Goal: Find contact information: Find contact information

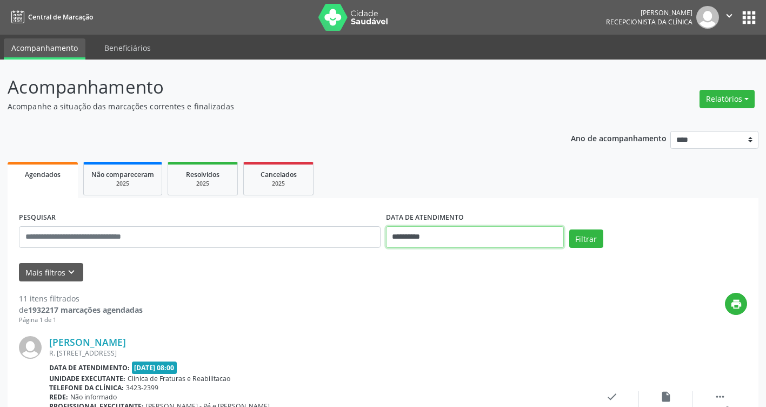
click at [512, 237] on input "**********" at bounding box center [475, 237] width 178 height 22
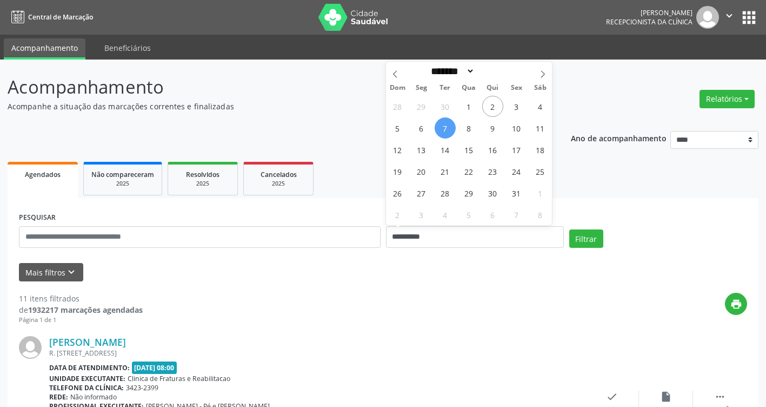
click at [446, 125] on span "7" at bounding box center [445, 127] width 21 height 21
type input "**********"
click at [446, 125] on span "7" at bounding box center [445, 127] width 21 height 21
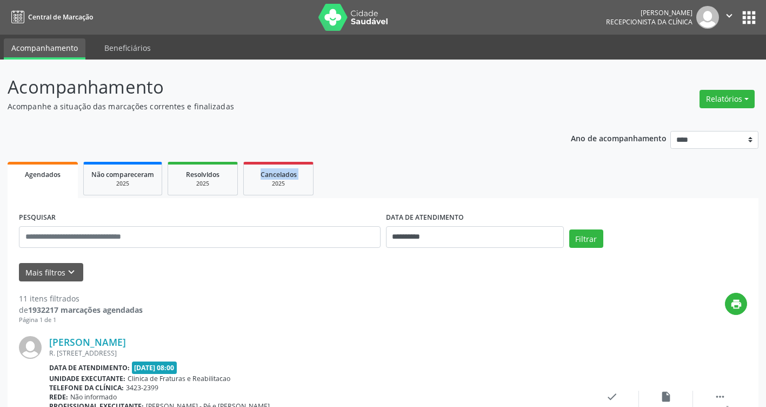
click at [595, 243] on button "Filtrar" at bounding box center [586, 238] width 34 height 18
click at [545, 243] on input "**********" at bounding box center [475, 237] width 178 height 22
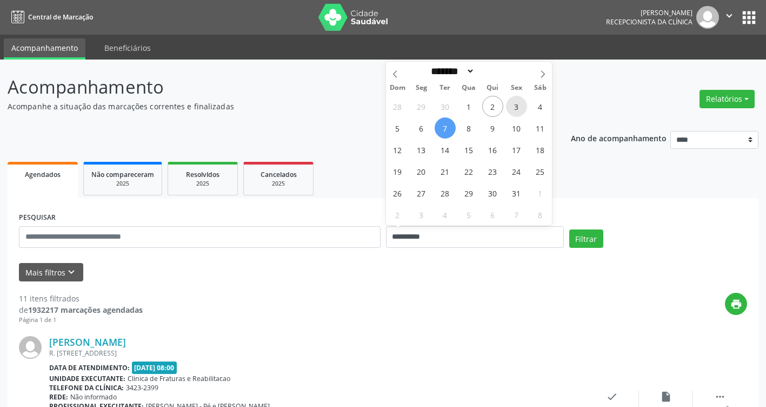
click at [520, 108] on span "3" at bounding box center [516, 106] width 21 height 21
type input "**********"
click at [520, 108] on span "3" at bounding box center [516, 106] width 21 height 21
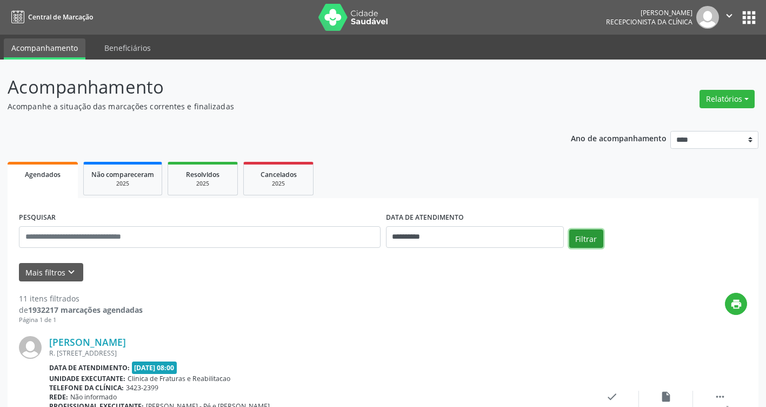
click at [595, 243] on button "Filtrar" at bounding box center [586, 238] width 34 height 18
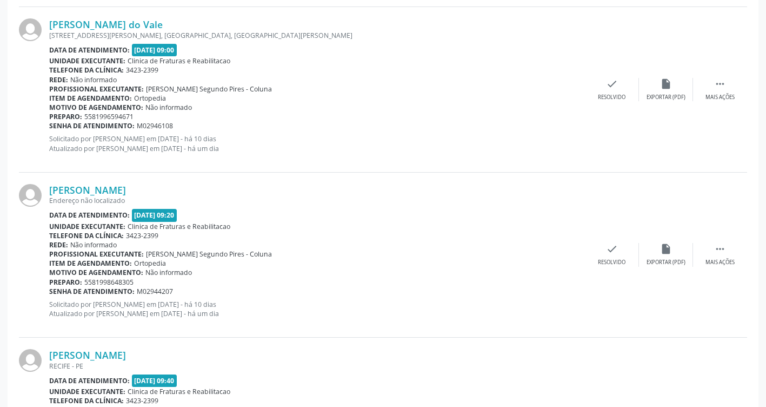
scroll to position [811, 0]
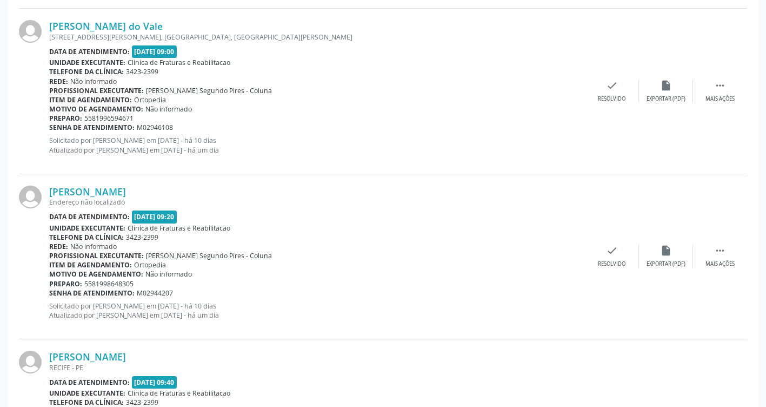
click at [469, 171] on div "[PERSON_NAME] do Vale [STREET_ADDRESS][PERSON_NAME][PERSON_NAME] Data de atendi…" at bounding box center [383, 91] width 728 height 165
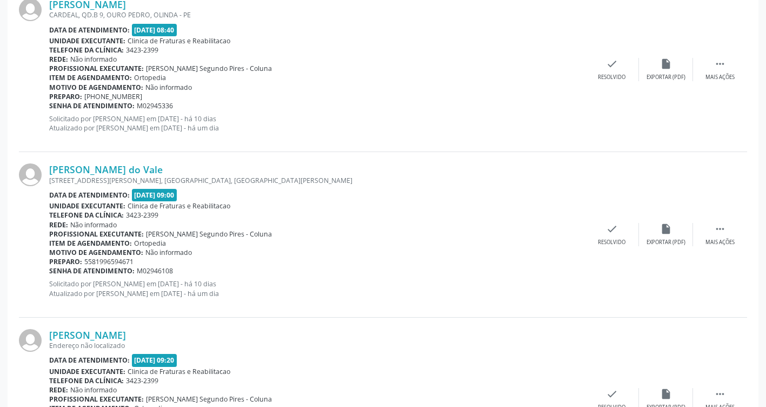
scroll to position [595, 0]
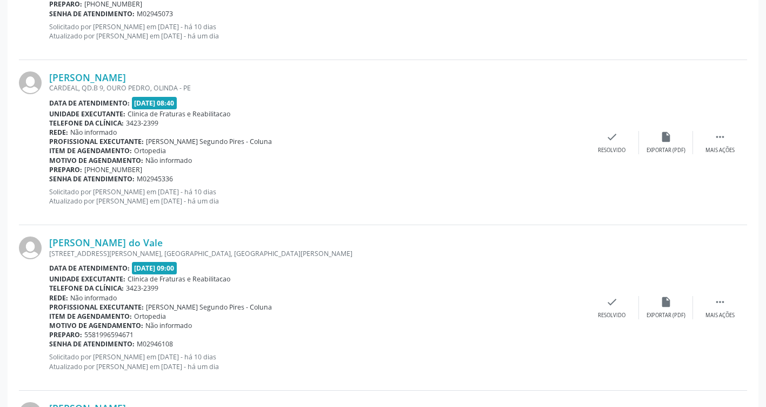
drag, startPoint x: 182, startPoint y: 242, endPoint x: 47, endPoint y: 240, distance: 134.7
click at [47, 240] on div "[PERSON_NAME] do Vale [STREET_ADDRESS][PERSON_NAME][PERSON_NAME] Data de atendi…" at bounding box center [383, 307] width 728 height 165
click at [312, 235] on div "[PERSON_NAME] do Vale [STREET_ADDRESS][PERSON_NAME][PERSON_NAME] Data de atendi…" at bounding box center [383, 307] width 728 height 165
drag, startPoint x: 185, startPoint y: 245, endPoint x: 48, endPoint y: 248, distance: 137.4
click at [48, 248] on div "[PERSON_NAME] do Vale [STREET_ADDRESS][PERSON_NAME][PERSON_NAME] Data de atendi…" at bounding box center [383, 307] width 728 height 165
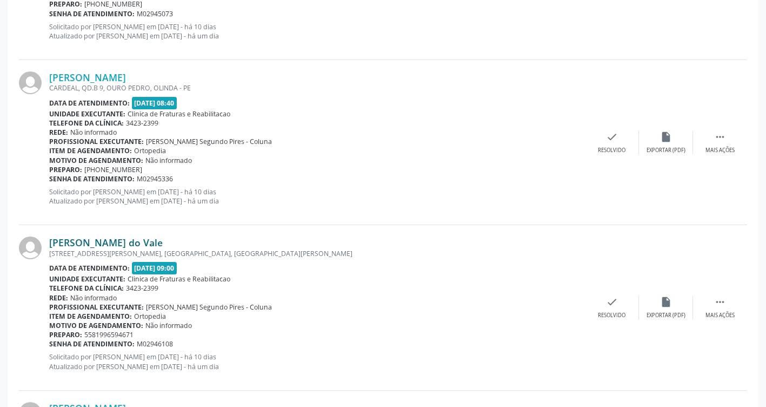
drag, startPoint x: 48, startPoint y: 248, endPoint x: 118, endPoint y: 240, distance: 70.3
copy div "[PERSON_NAME] do Vale"
drag, startPoint x: 192, startPoint y: 240, endPoint x: 181, endPoint y: 239, distance: 10.8
click at [192, 239] on div "[PERSON_NAME] do Vale" at bounding box center [317, 242] width 536 height 12
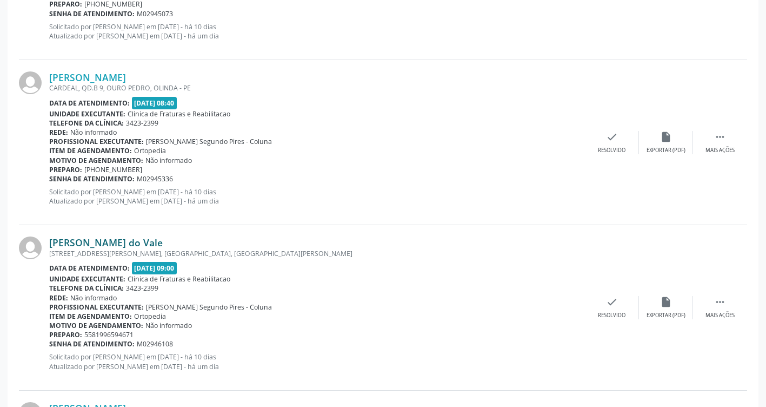
click at [154, 242] on link "[PERSON_NAME] do Vale" at bounding box center [106, 242] width 114 height 12
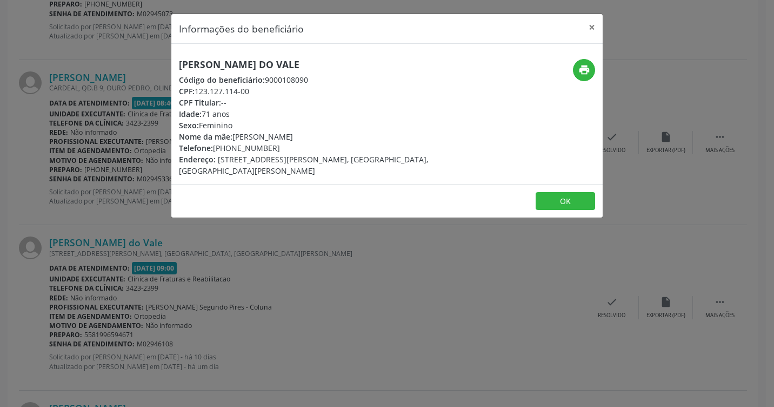
drag, startPoint x: 328, startPoint y: 61, endPoint x: 178, endPoint y: 71, distance: 150.7
click at [178, 71] on div "[PERSON_NAME] do Vale Código do beneficiário: 9000108090 CPF: 123.127.114-00 CP…" at bounding box center [315, 117] width 288 height 117
copy h5 "[PERSON_NAME] do Vale"
drag, startPoint x: 280, startPoint y: 145, endPoint x: 216, endPoint y: 146, distance: 64.4
click at [216, 146] on div "Telefone: [PHONE_NUMBER]" at bounding box center [315, 147] width 273 height 11
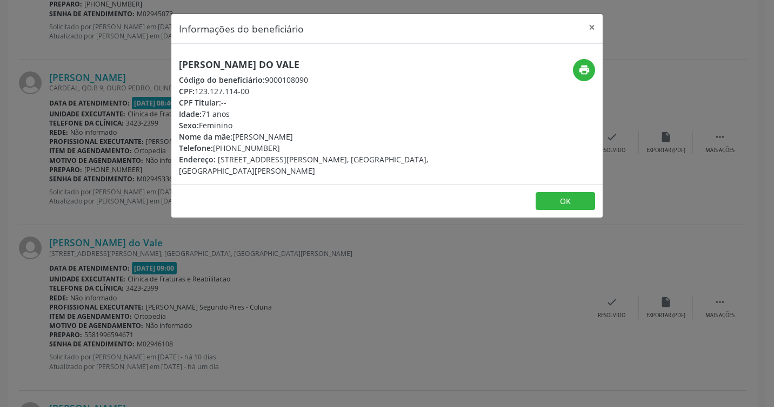
drag, startPoint x: 216, startPoint y: 146, endPoint x: 245, endPoint y: 147, distance: 29.7
copy div "[PHONE_NUMBER]"
click at [554, 205] on button "OK" at bounding box center [565, 201] width 59 height 18
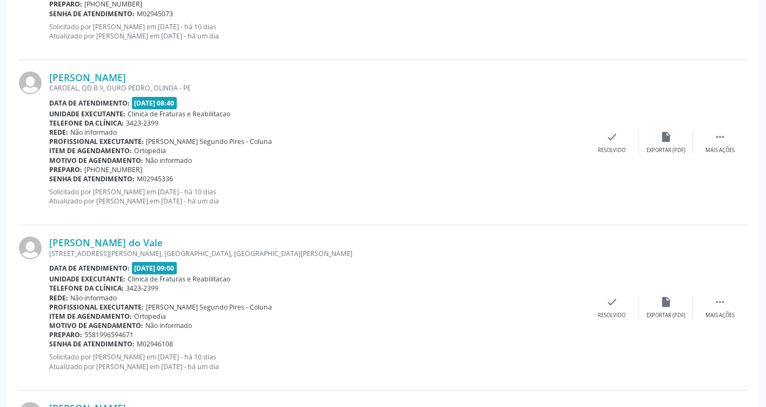
drag, startPoint x: 139, startPoint y: 331, endPoint x: 92, endPoint y: 335, distance: 47.7
click at [92, 335] on div "Preparo: 5581996594671" at bounding box center [317, 334] width 536 height 9
copy span "81996594671"
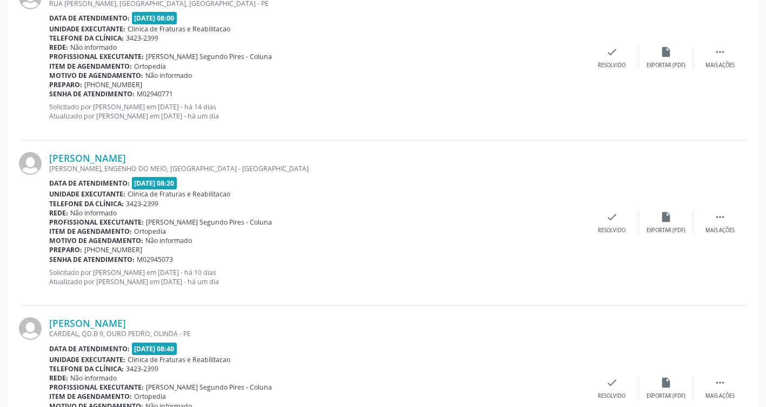
scroll to position [324, 0]
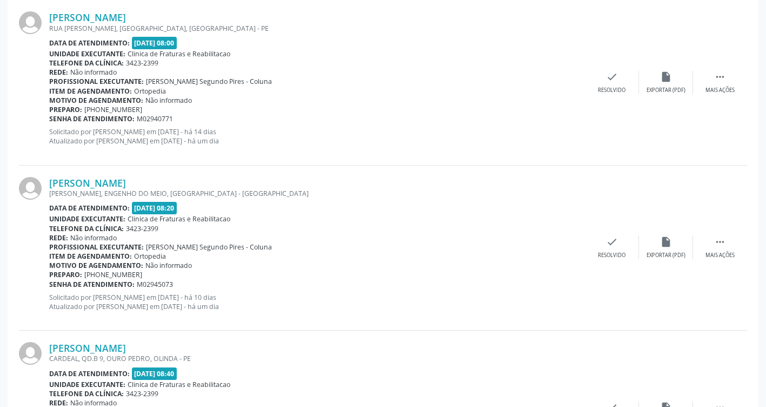
click at [514, 252] on div "Item de agendamento: [GEOGRAPHIC_DATA]" at bounding box center [317, 255] width 536 height 9
click at [511, 261] on div "Motivo de agendamento: Não informado" at bounding box center [317, 265] width 536 height 9
drag, startPoint x: 168, startPoint y: 183, endPoint x: 50, endPoint y: 187, distance: 118.5
click at [50, 187] on div "[PERSON_NAME]" at bounding box center [317, 183] width 536 height 12
drag, startPoint x: 50, startPoint y: 187, endPoint x: 117, endPoint y: 185, distance: 67.1
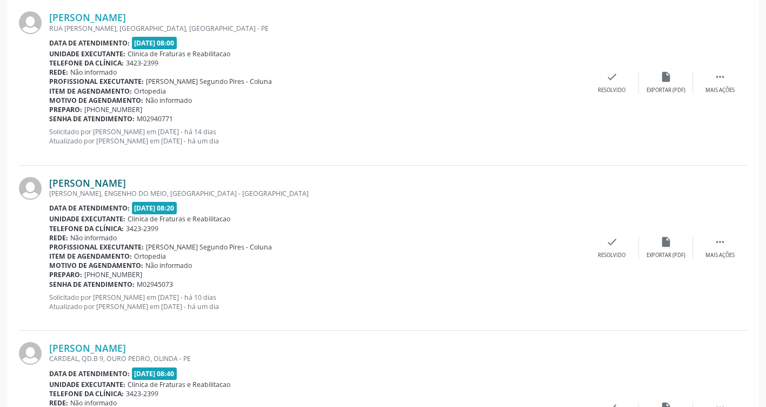
copy link "[PERSON_NAME]"
